Goal: Find specific page/section: Find specific page/section

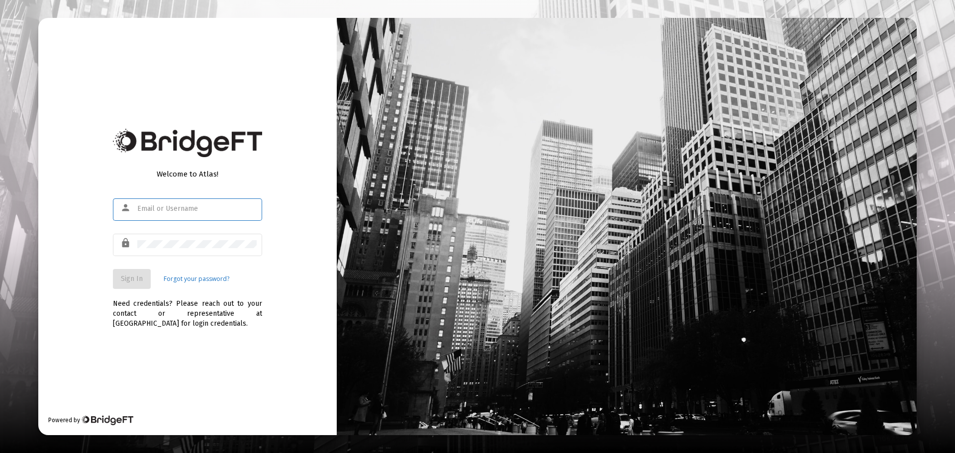
type input "[EMAIL_ADDRESS][DOMAIN_NAME]"
click at [126, 279] on span "Sign In" at bounding box center [132, 279] width 22 height 8
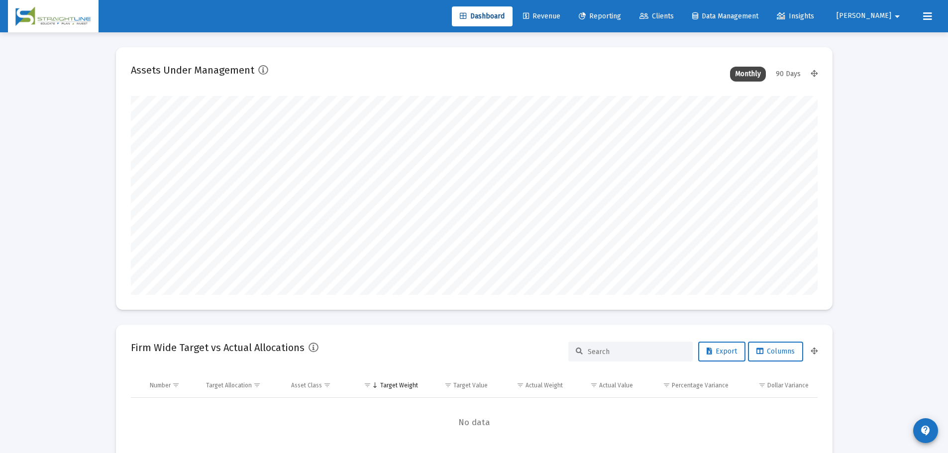
scroll to position [199, 370]
type input "[DATE]"
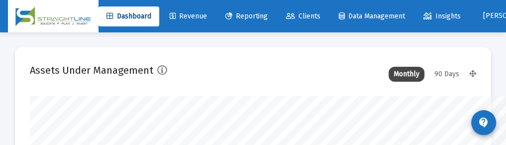
scroll to position [0, 0]
click at [316, 15] on span "Clients" at bounding box center [303, 16] width 34 height 8
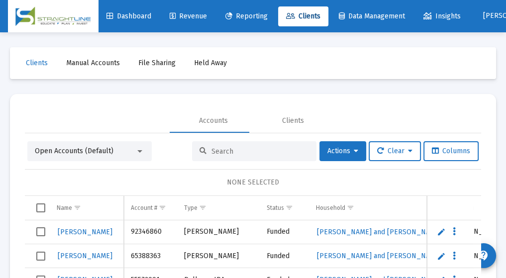
click at [215, 151] on input at bounding box center [260, 151] width 98 height 8
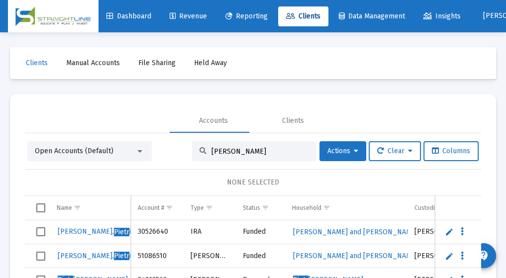
type input "[PERSON_NAME]"
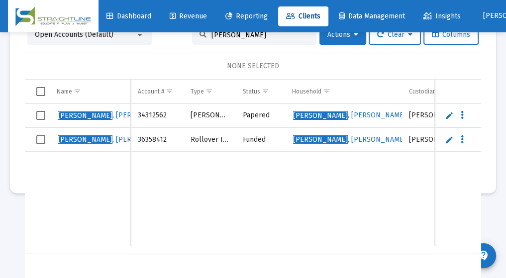
scroll to position [0, 74]
